Goal: Contribute content: Add original content to the website for others to see

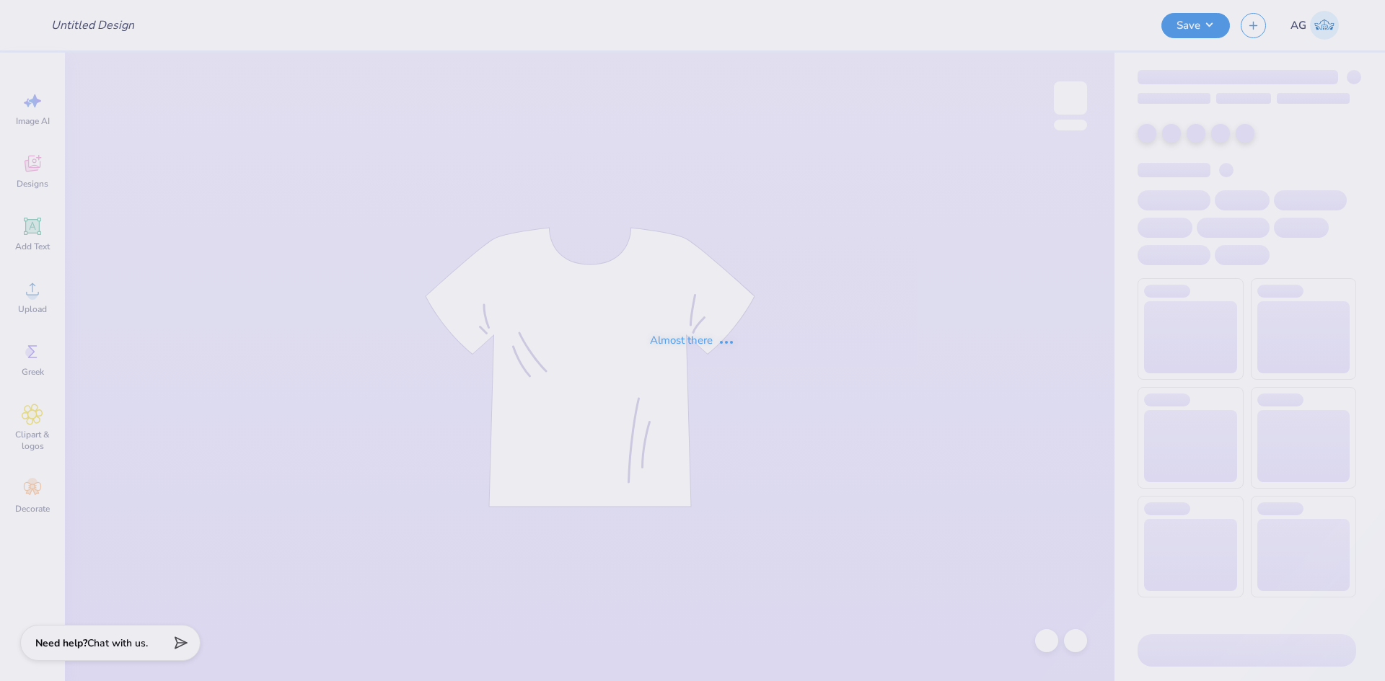
type input "Merch for Tau Kappa Epsilon"
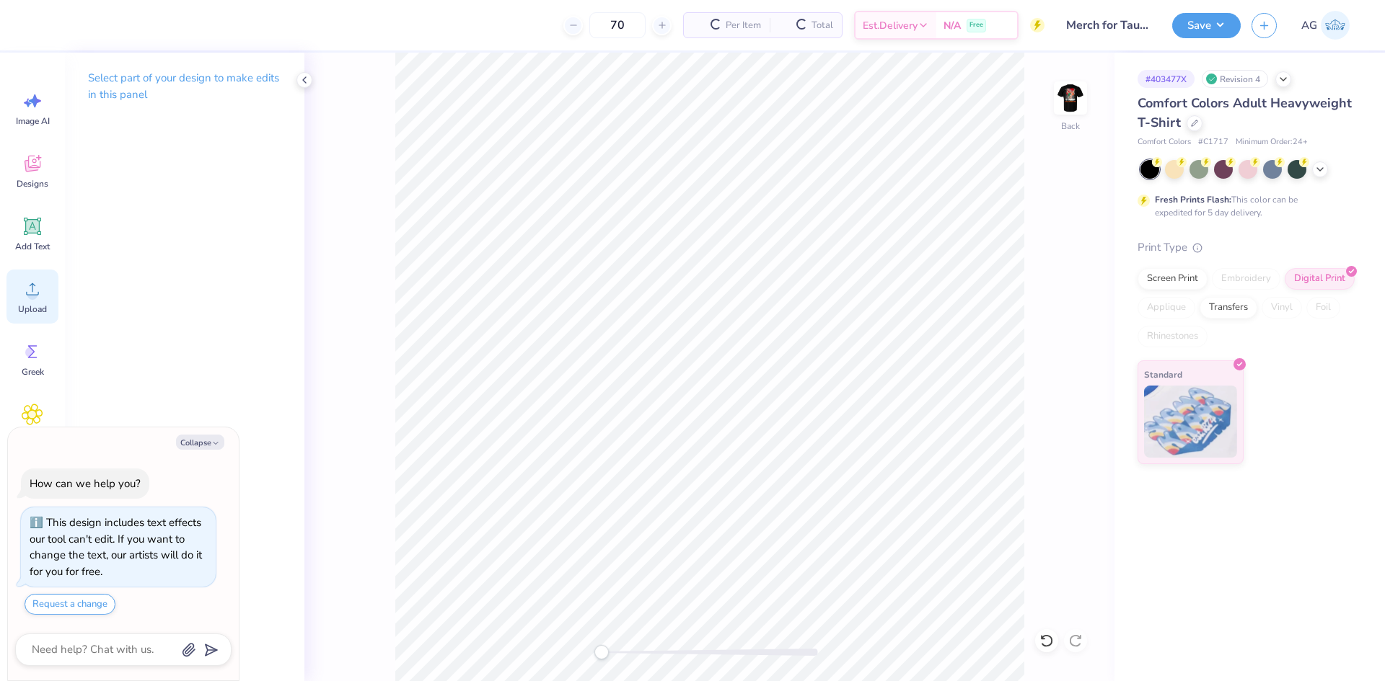
click at [30, 296] on circle at bounding box center [32, 295] width 10 height 10
click at [30, 286] on icon at bounding box center [33, 289] width 22 height 22
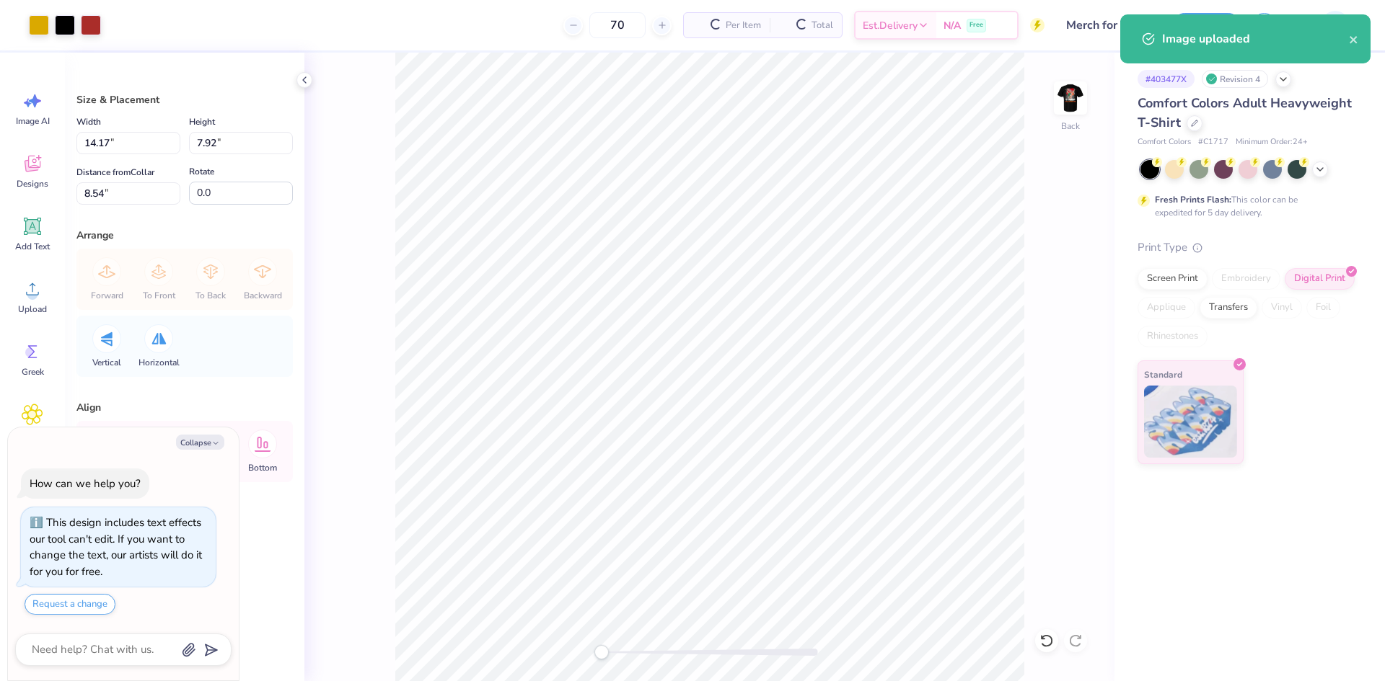
type textarea "x"
click at [118, 149] on input "14.17" at bounding box center [128, 143] width 104 height 22
type input "3.5"
type textarea "x"
type input "3.50"
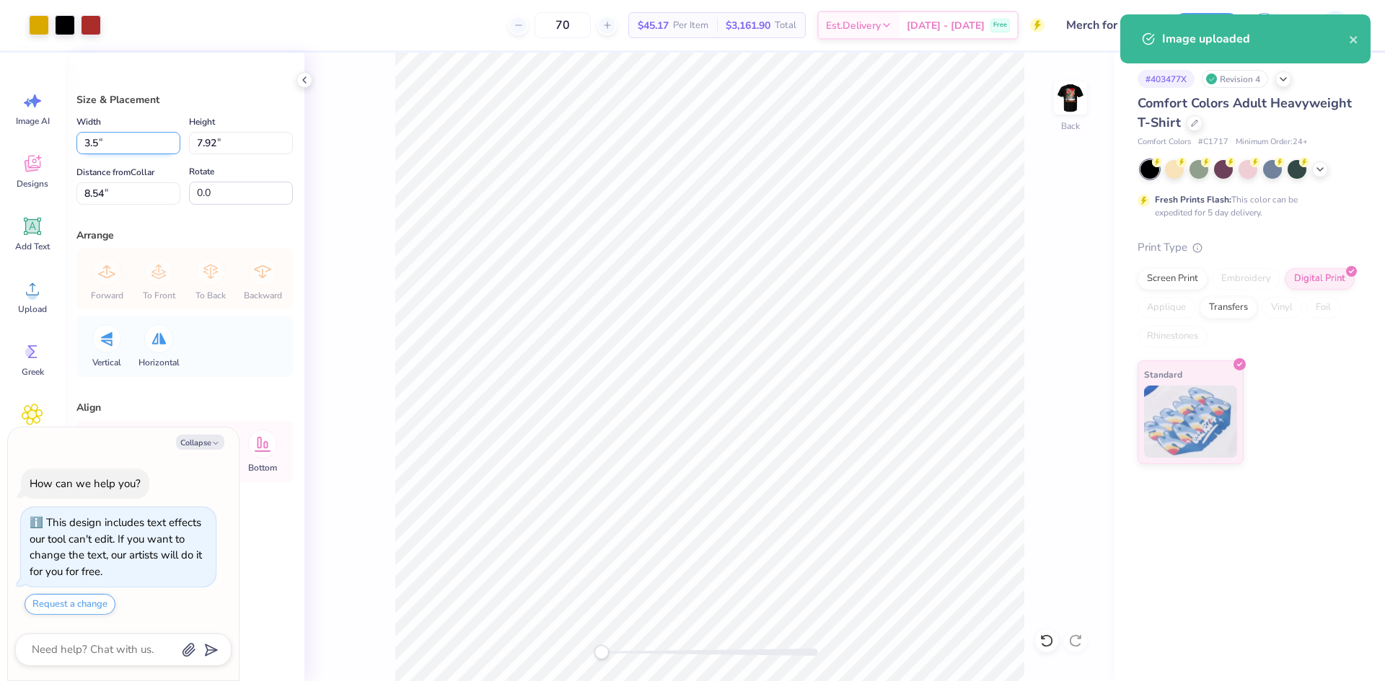
type input "1.96"
type input "11.52"
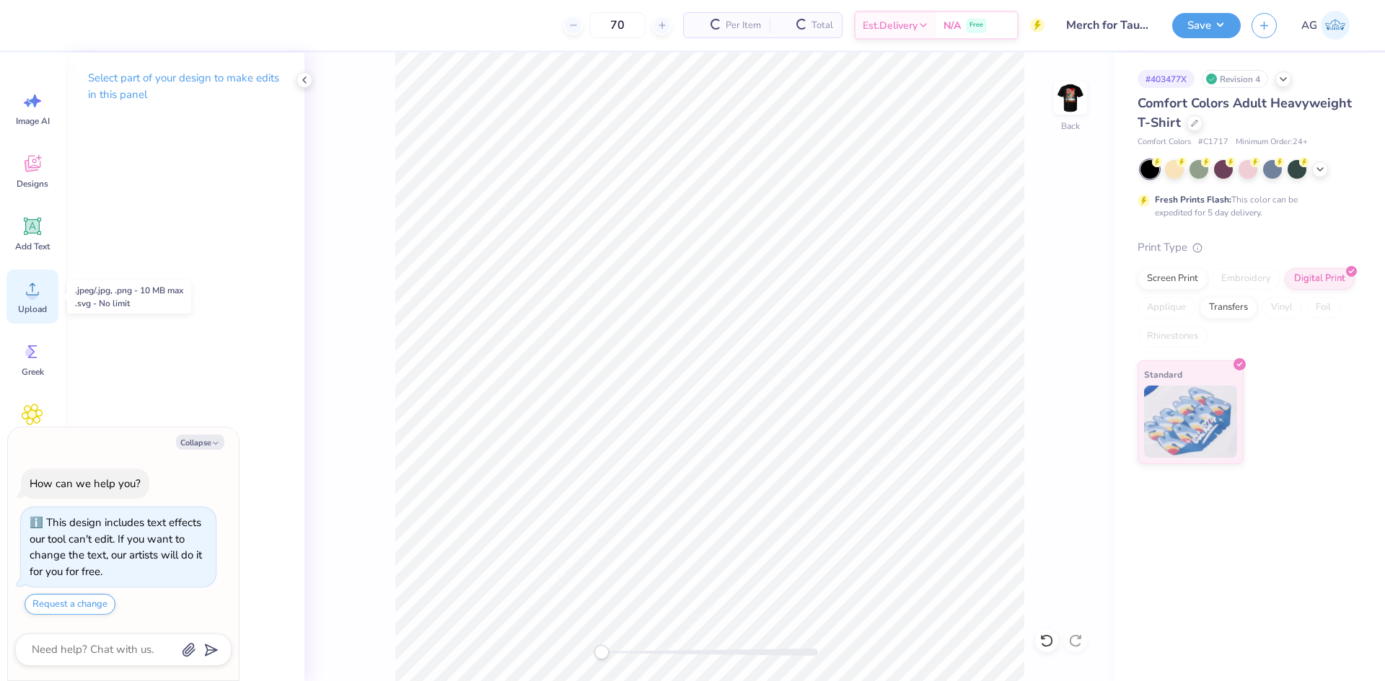
click at [22, 294] on icon at bounding box center [33, 289] width 22 height 22
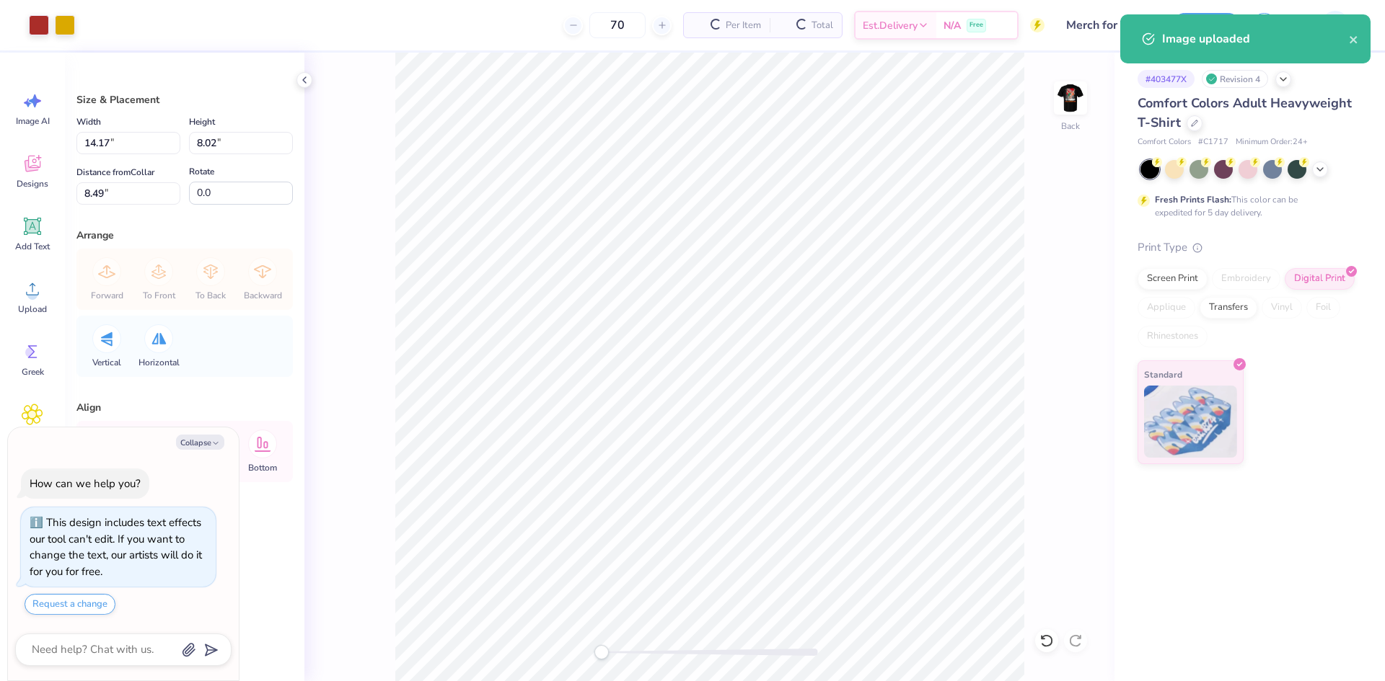
type textarea "x"
click at [139, 133] on input "14.17" at bounding box center [128, 143] width 104 height 22
type input "3.5"
type textarea "x"
type input "3.50"
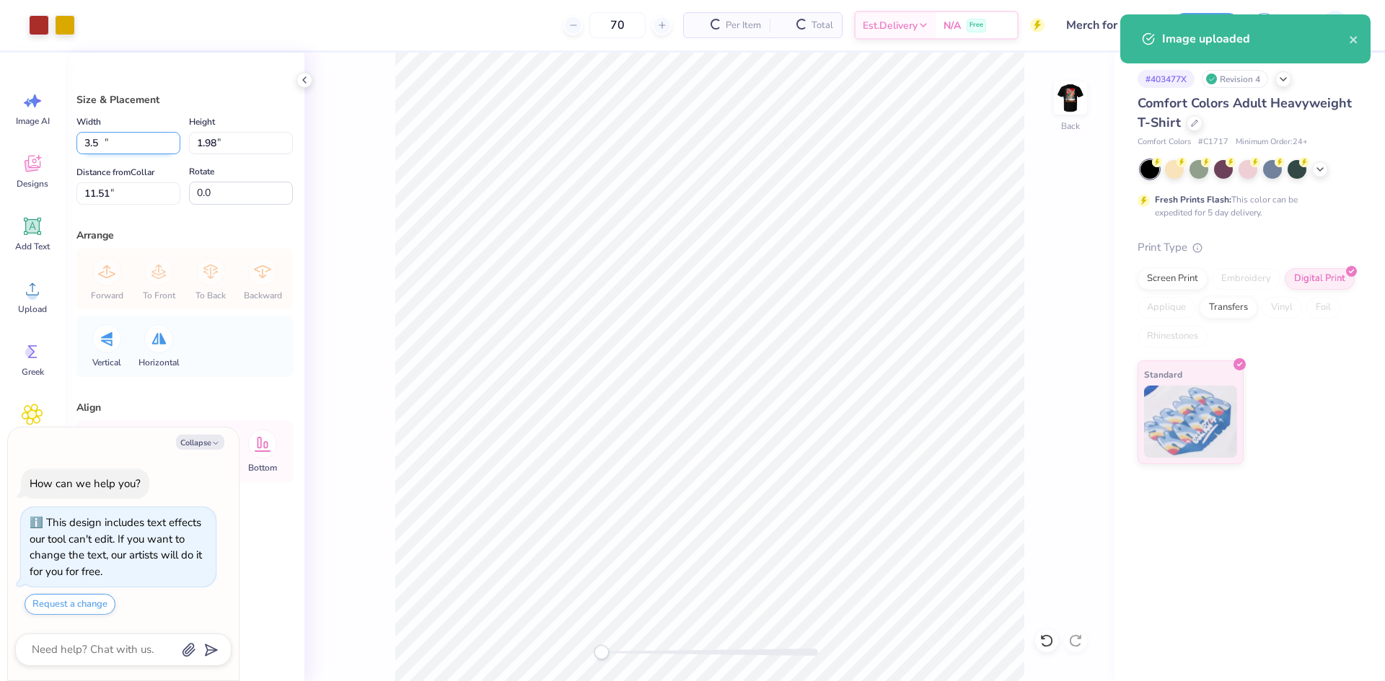
type input "1.98"
type input "11.51"
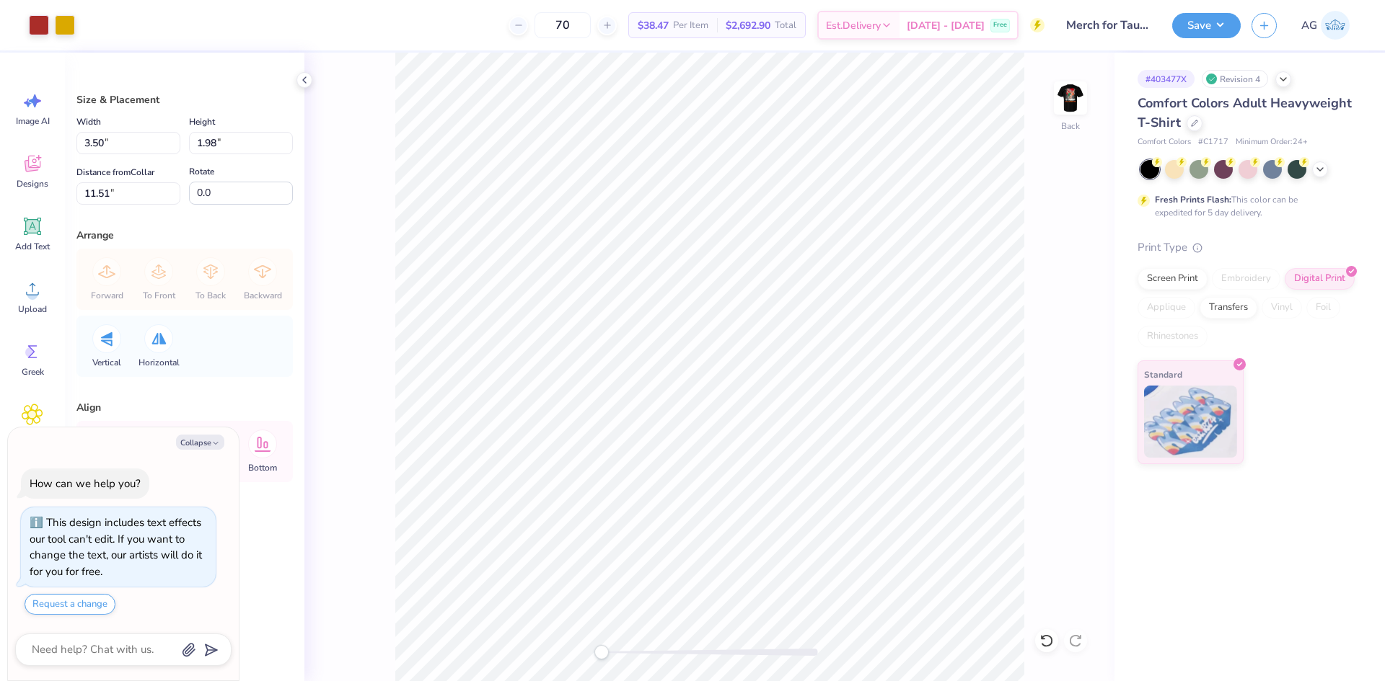
type textarea "x"
click at [122, 193] on input "11.51" at bounding box center [128, 193] width 104 height 22
type input "3"
click at [1218, 25] on button "Save" at bounding box center [1206, 23] width 69 height 25
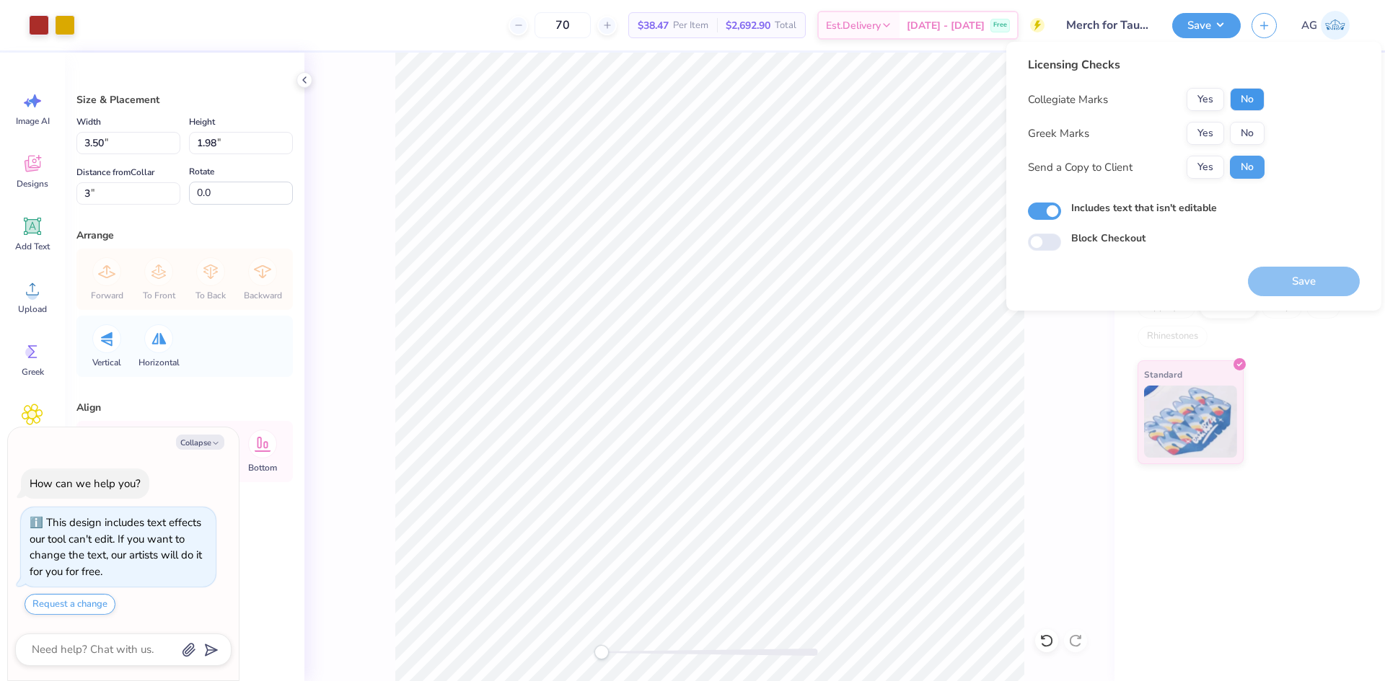
click at [1262, 104] on button "No" at bounding box center [1246, 99] width 35 height 23
click at [1219, 133] on button "Yes" at bounding box center [1204, 133] width 37 height 23
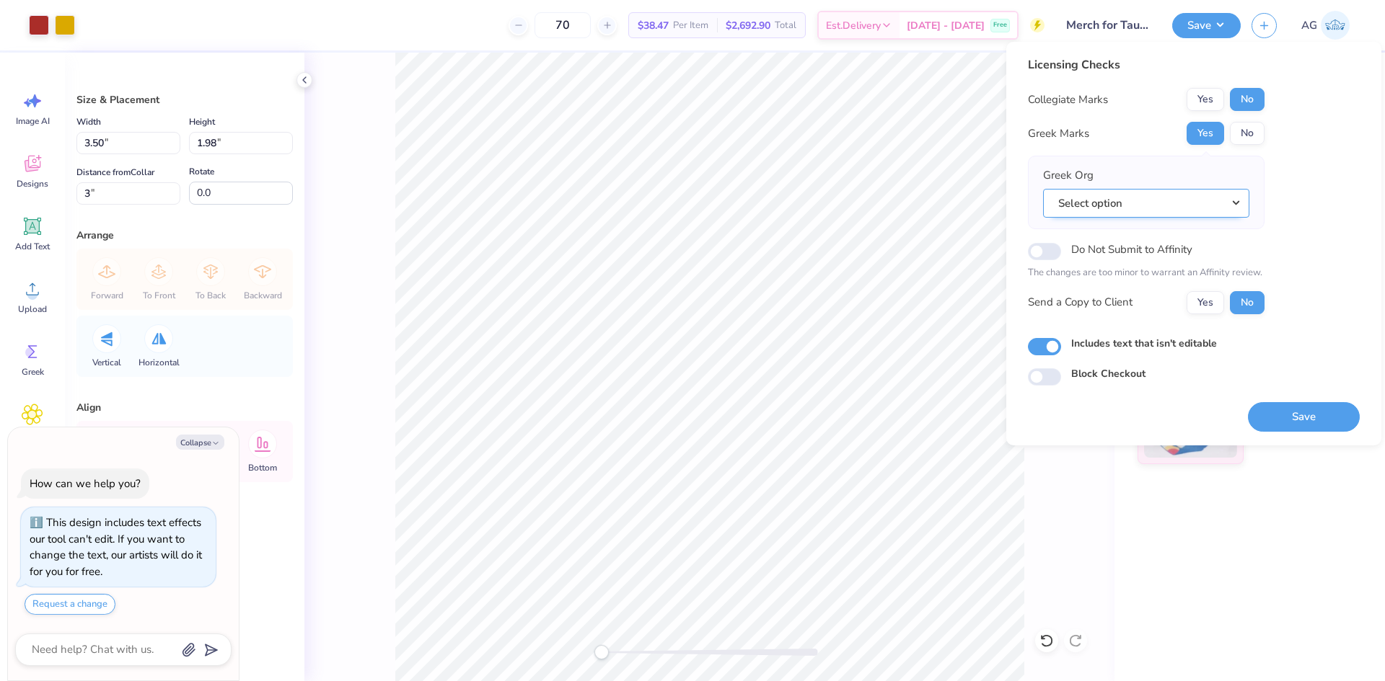
click at [1162, 218] on button "Select option" at bounding box center [1146, 204] width 206 height 30
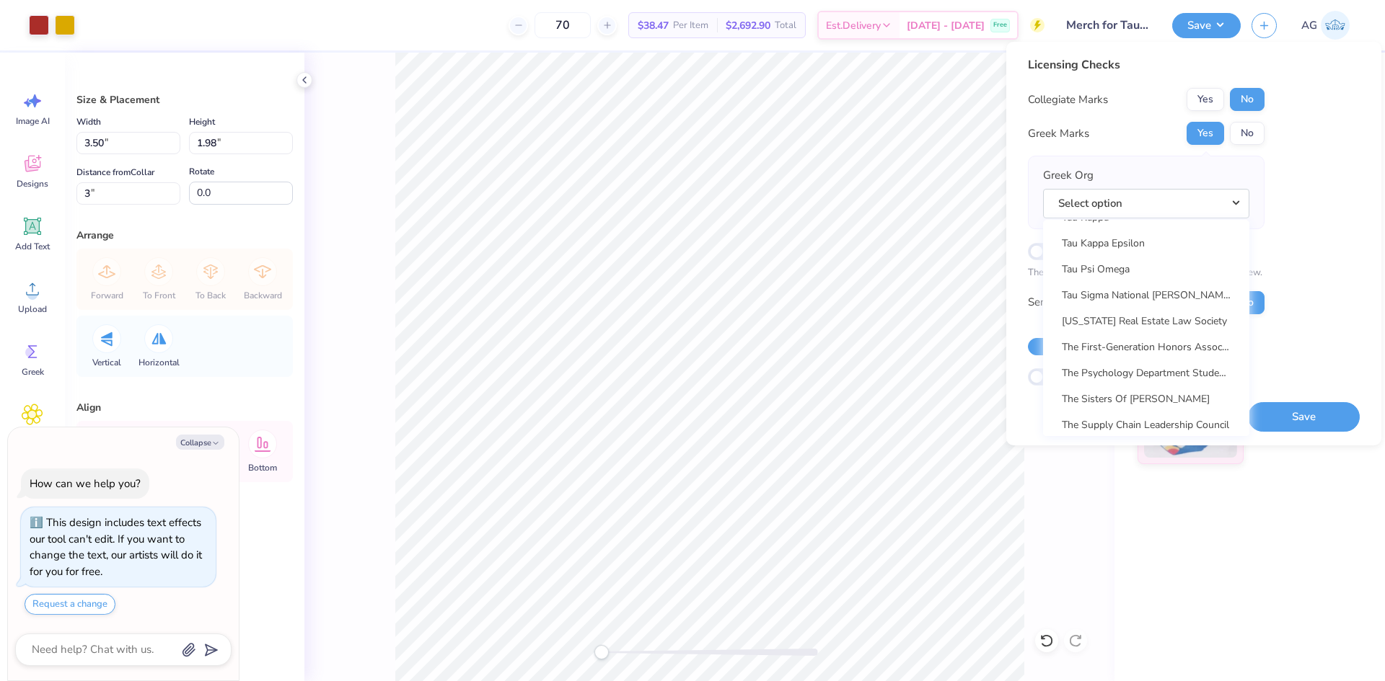
scroll to position [10336, 0]
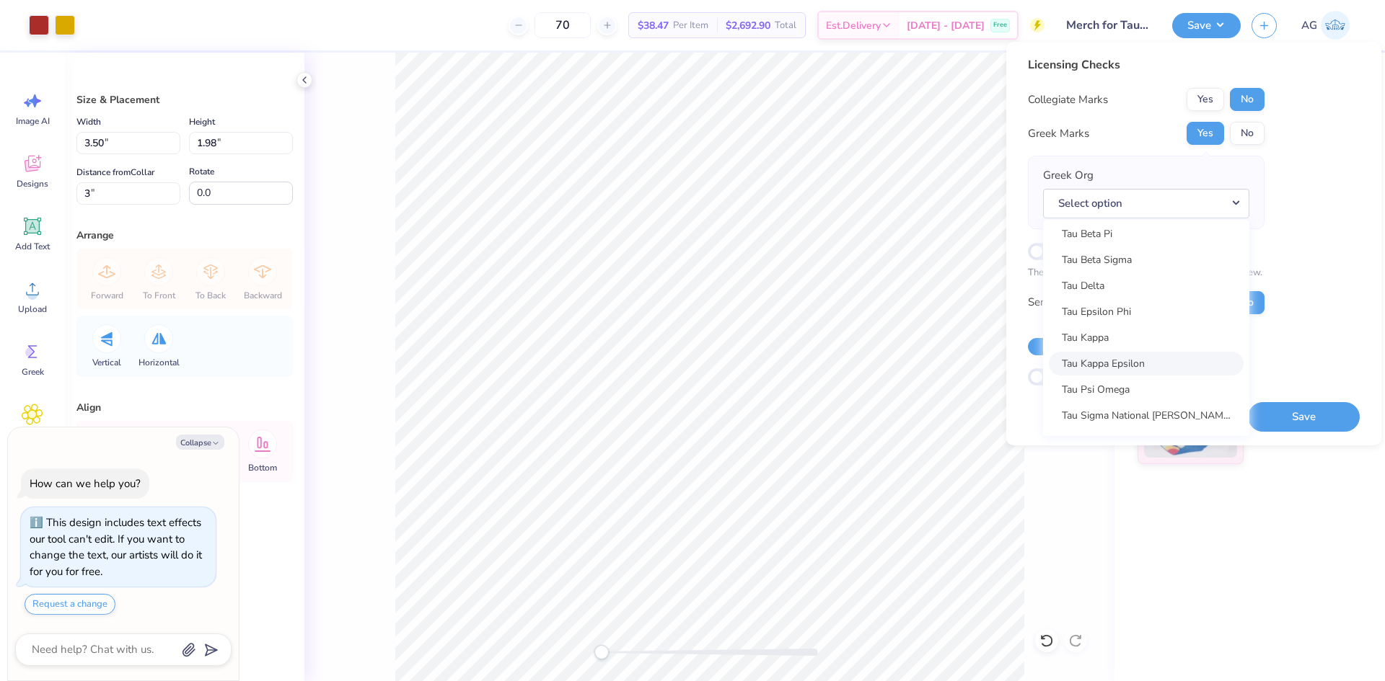
click at [1125, 364] on link "Tau Kappa Epsilon" at bounding box center [1145, 364] width 195 height 24
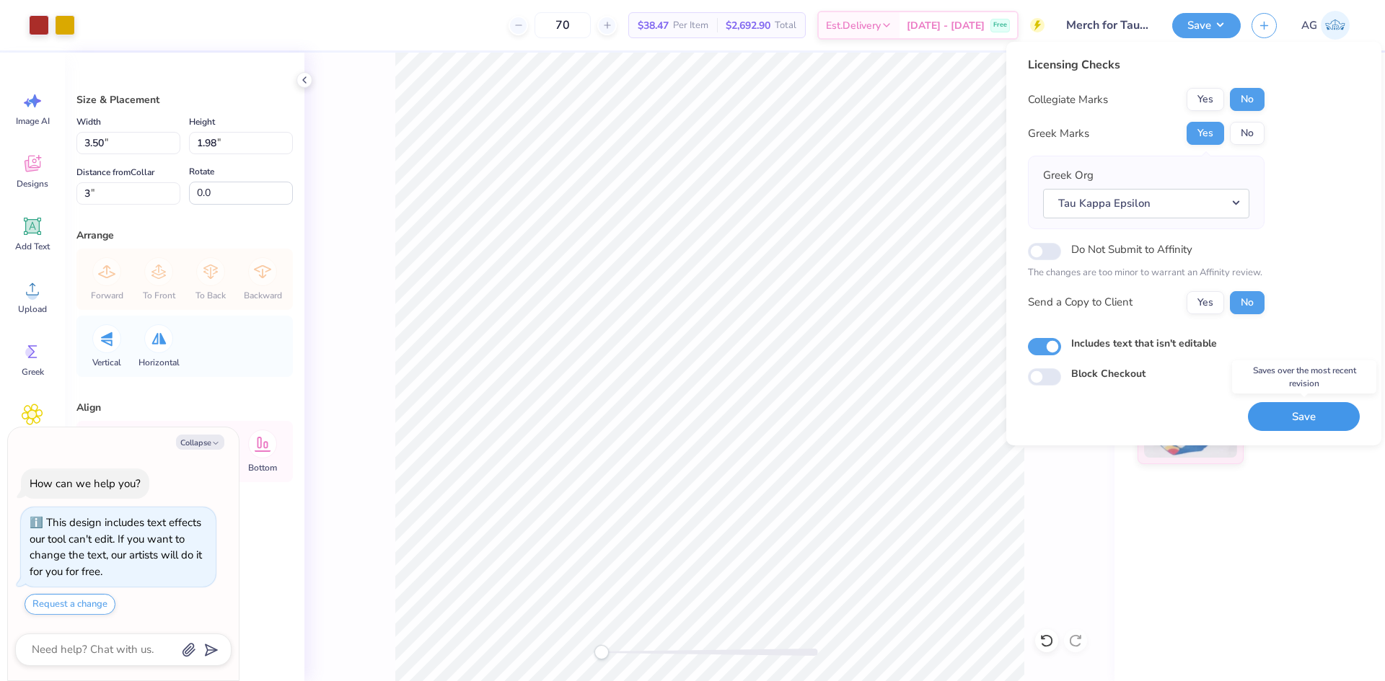
click at [1304, 415] on button "Save" at bounding box center [1304, 417] width 112 height 30
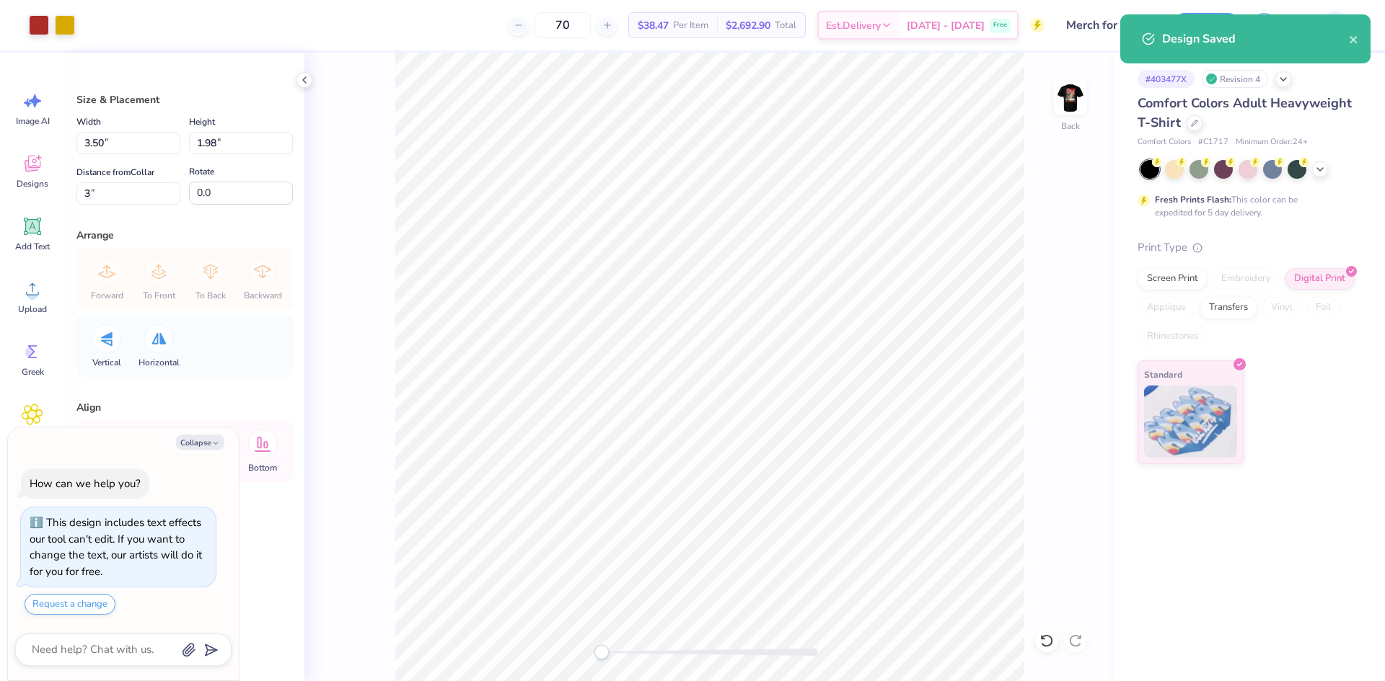
type textarea "x"
